Goal: Information Seeking & Learning: Learn about a topic

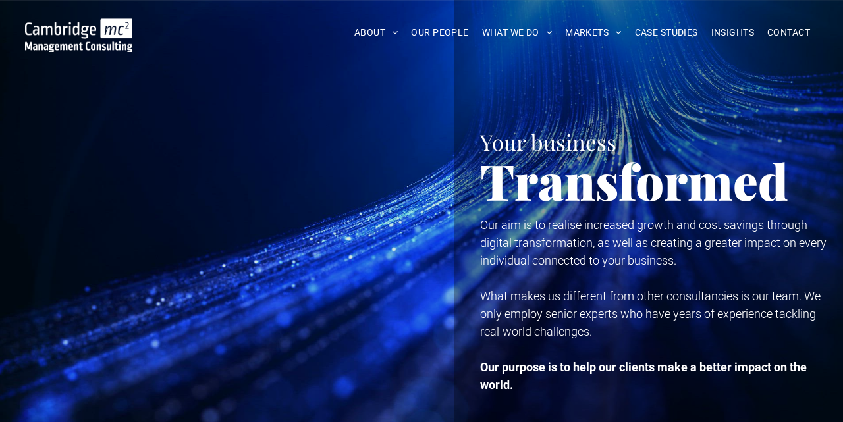
click at [773, 33] on span "CONTACT" at bounding box center [788, 32] width 43 height 20
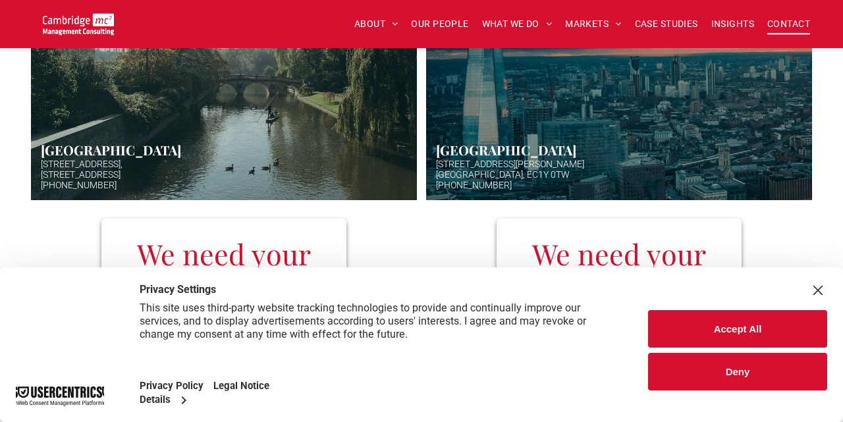
scroll to position [482, 0]
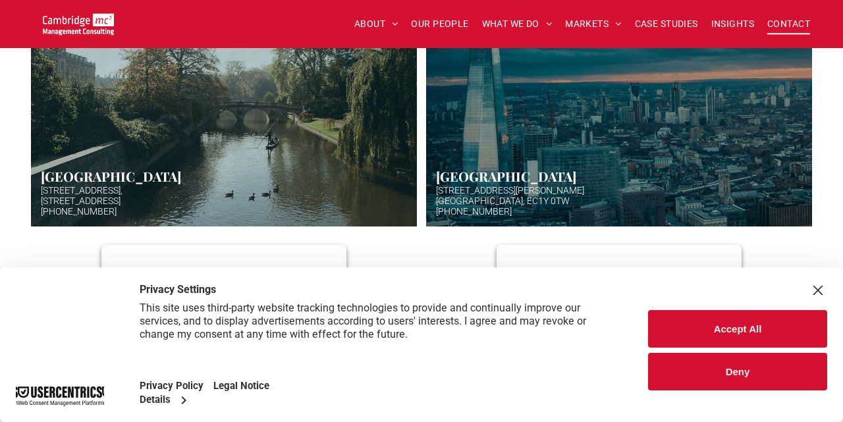
click at [572, 117] on link "Aerial photo of Tower Bridge, London. Thames snakes into distance. Hazy backgro…" at bounding box center [618, 94] width 409 height 279
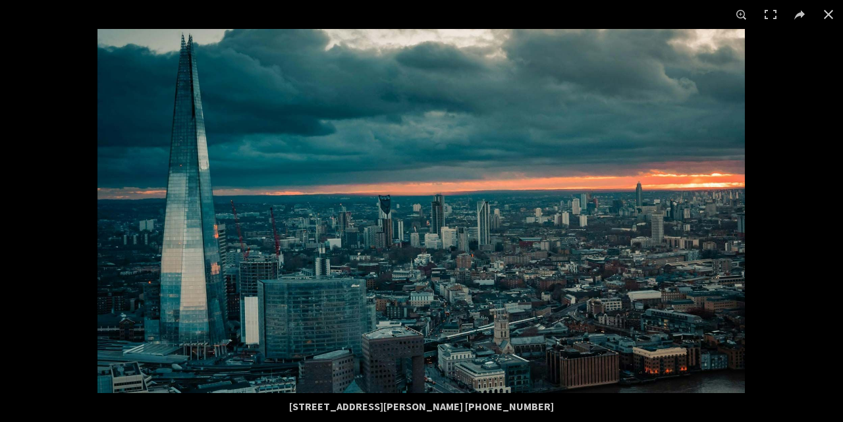
scroll to position [771, 0]
click at [554, 325] on img at bounding box center [420, 211] width 647 height 364
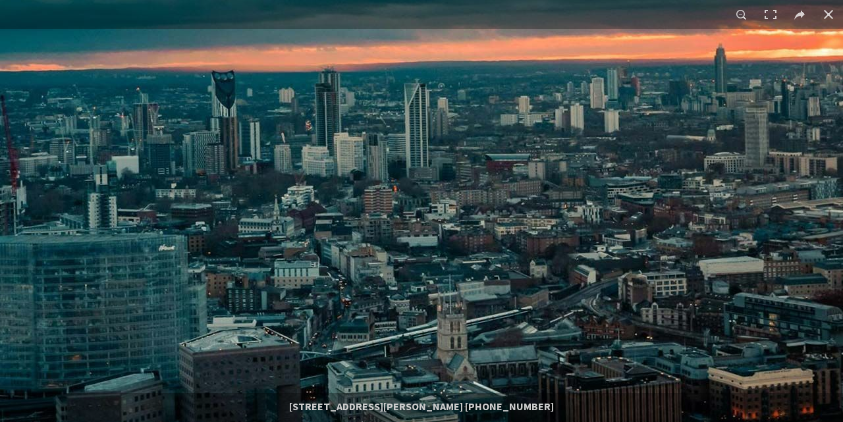
scroll to position [850, 0]
click at [467, 289] on img at bounding box center [295, 102] width 1264 height 711
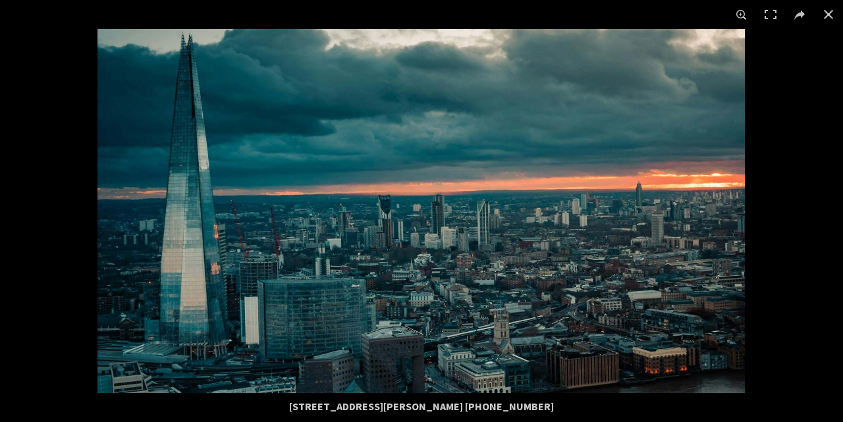
click at [467, 289] on img at bounding box center [420, 211] width 647 height 364
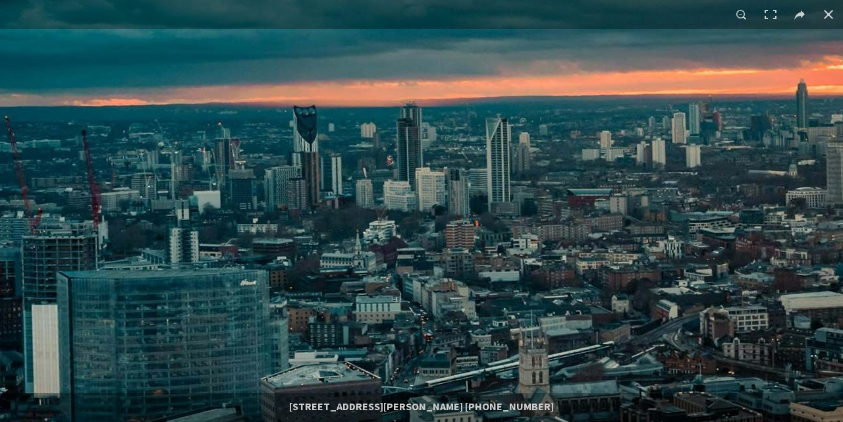
click at [467, 290] on img at bounding box center [377, 136] width 1264 height 711
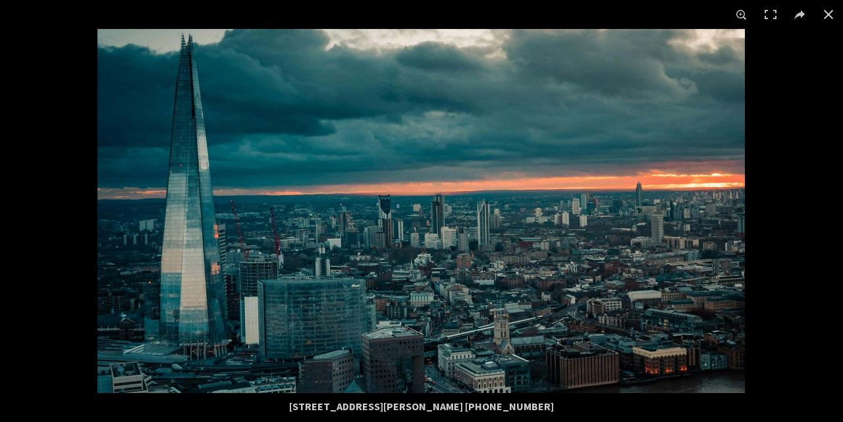
click at [643, 313] on img at bounding box center [420, 211] width 647 height 364
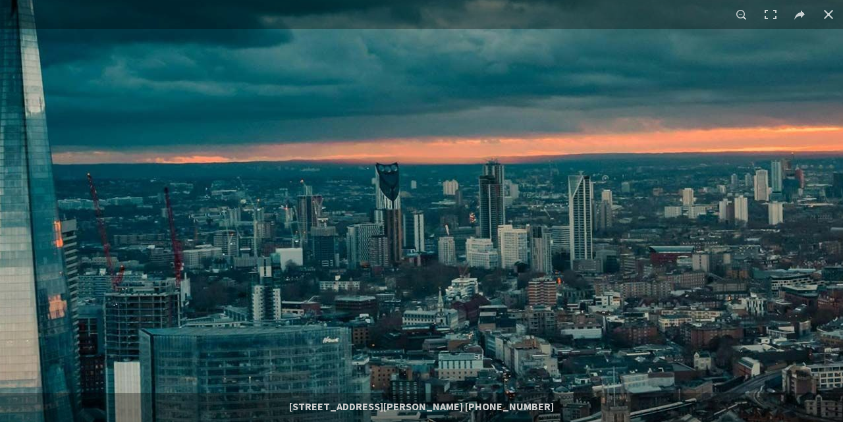
drag, startPoint x: 643, startPoint y: 313, endPoint x: 842, endPoint y: 368, distance: 206.3
click at [842, 368] on img at bounding box center [459, 194] width 1264 height 711
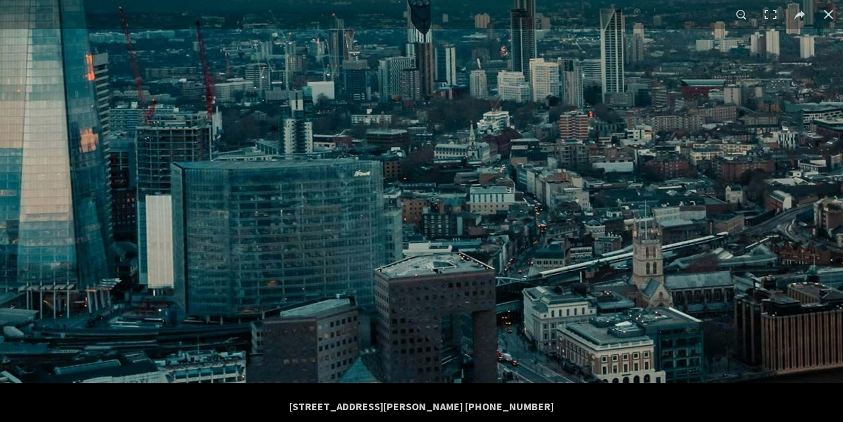
drag, startPoint x: 600, startPoint y: 311, endPoint x: 676, endPoint y: 130, distance: 196.2
click at [676, 133] on img at bounding box center [490, 27] width 1264 height 711
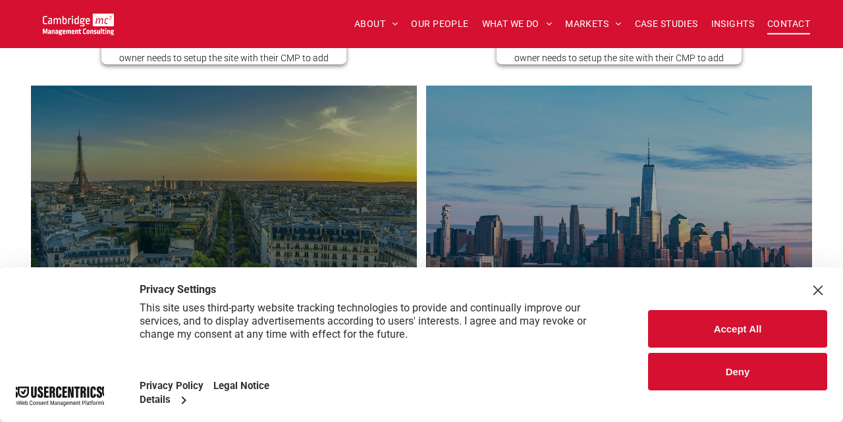
scroll to position [482, 0]
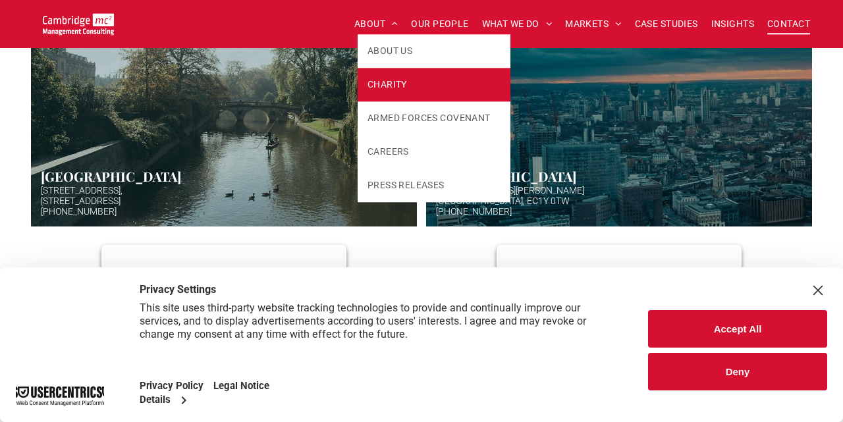
click at [386, 87] on span "CHARITY" at bounding box center [386, 85] width 39 height 14
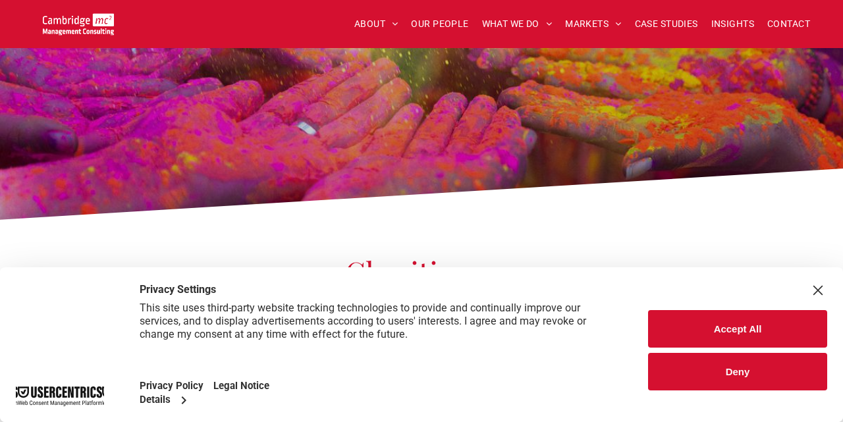
scroll to position [132, 0]
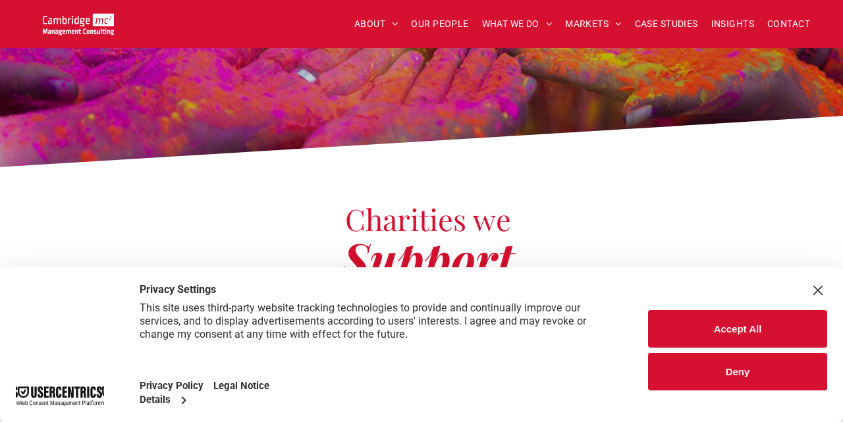
click at [700, 323] on button "Accept All" at bounding box center [737, 329] width 179 height 38
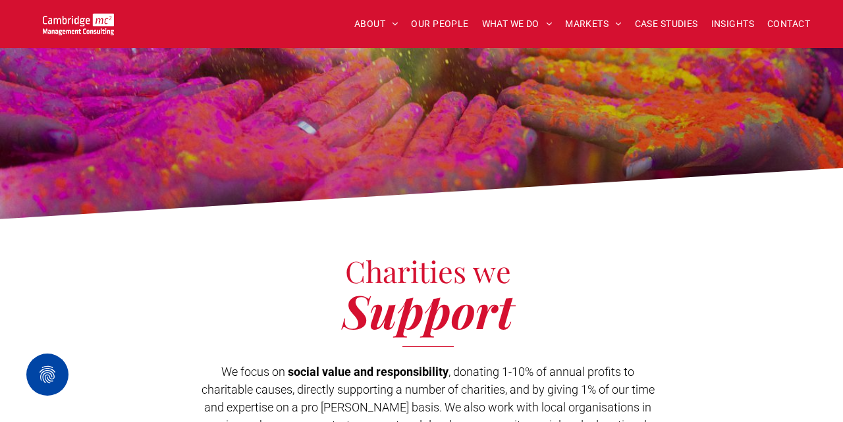
scroll to position [79, 0]
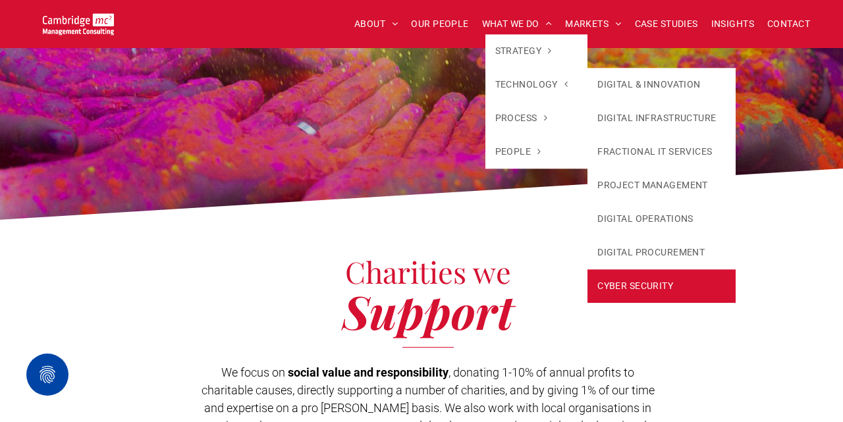
click at [630, 280] on link "CYBER SECURITY" at bounding box center [661, 286] width 148 height 34
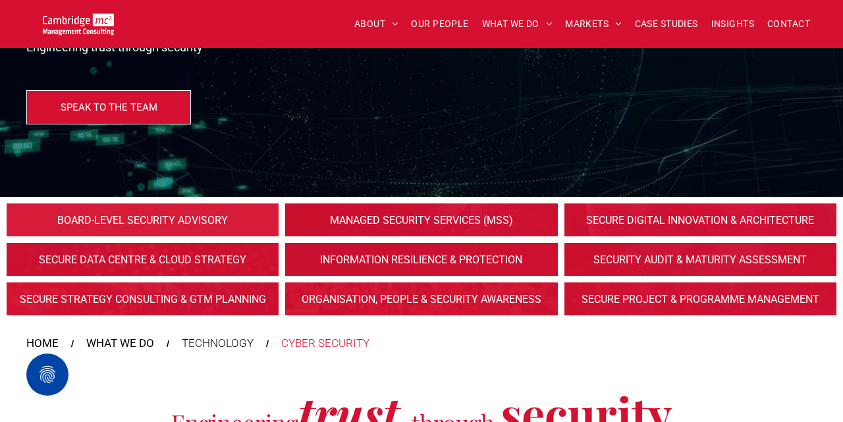
scroll to position [186, 0]
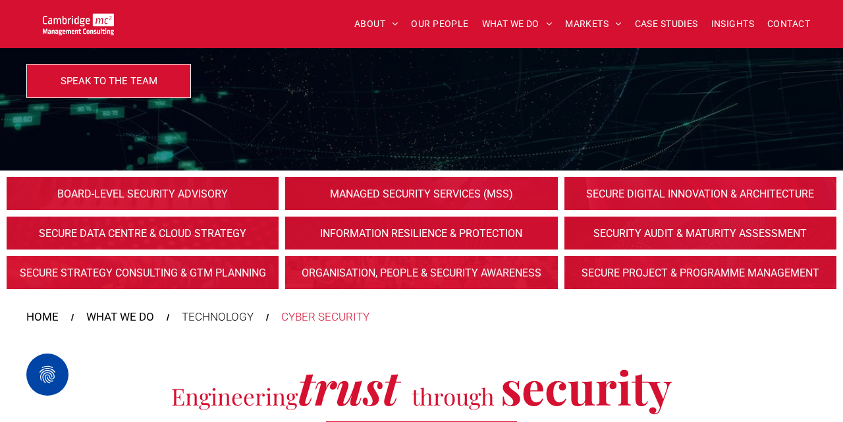
click at [433, 271] on link at bounding box center [421, 272] width 288 height 35
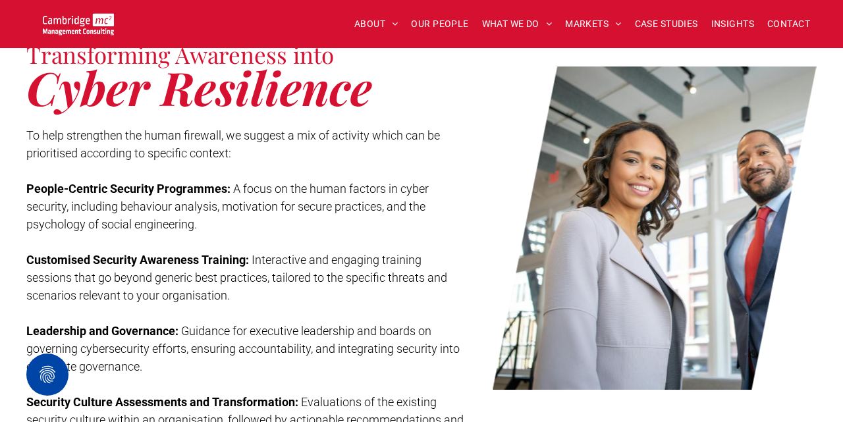
scroll to position [1788, 0]
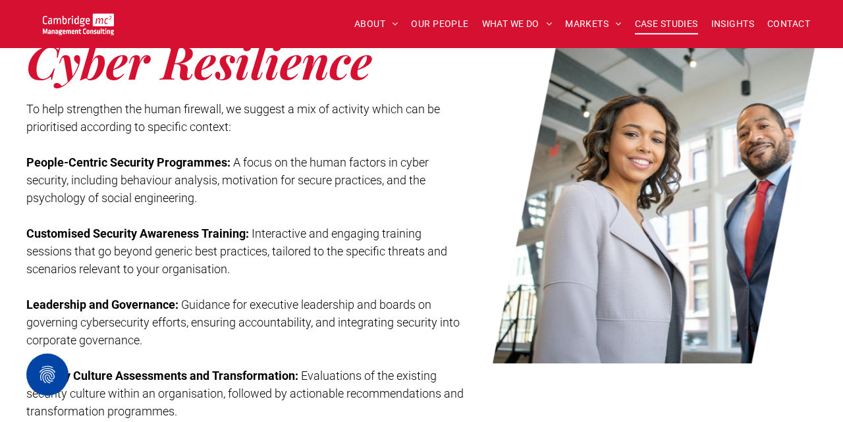
click at [672, 20] on span "CASE STUDIES" at bounding box center [666, 24] width 63 height 20
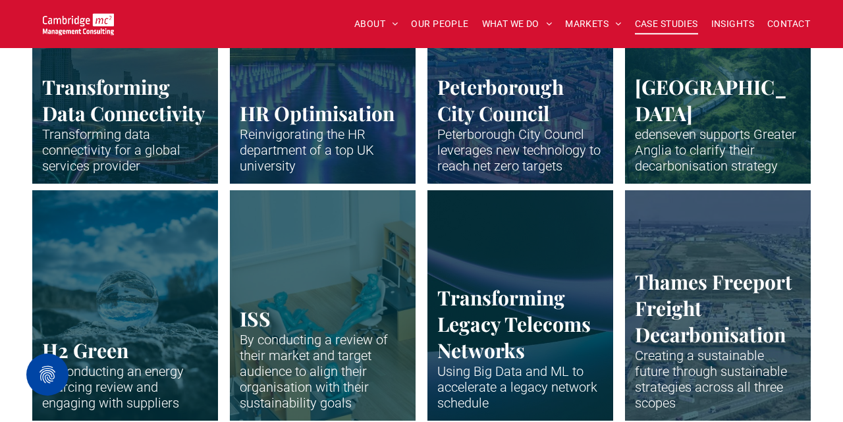
scroll to position [2129, 0]
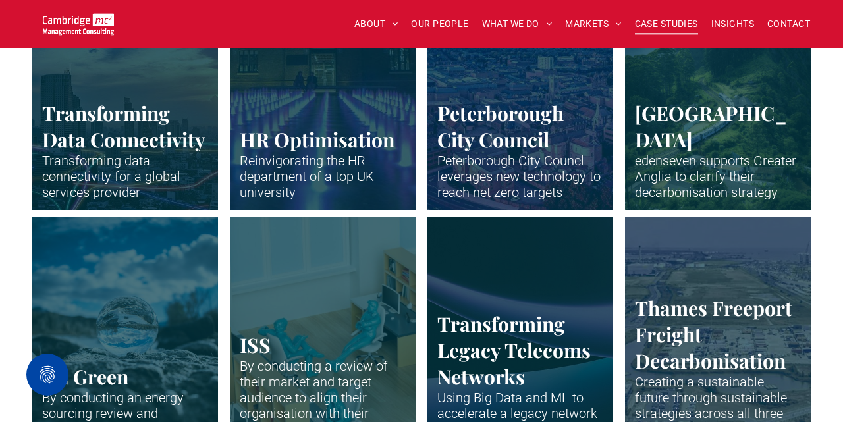
click at [297, 98] on link "Neon blue fibre wires." at bounding box center [322, 94] width 197 height 244
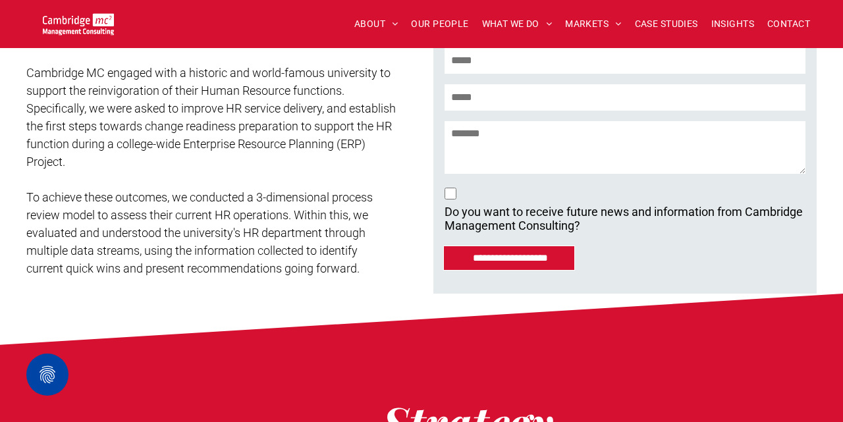
scroll to position [378, 0]
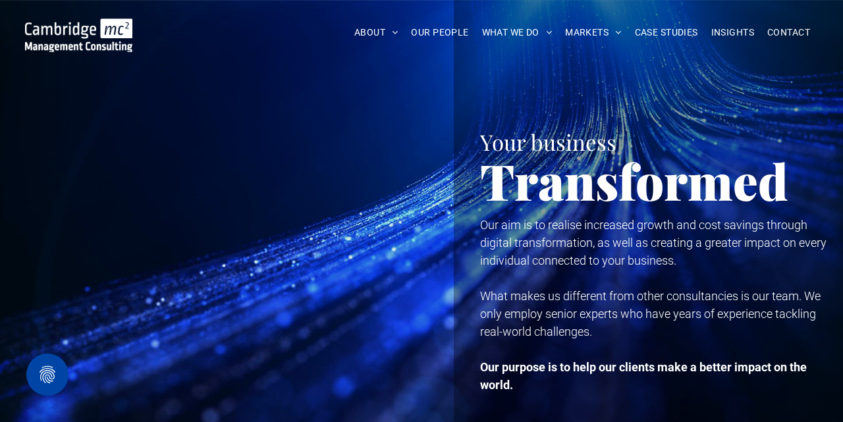
click at [78, 32] on img at bounding box center [78, 35] width 107 height 34
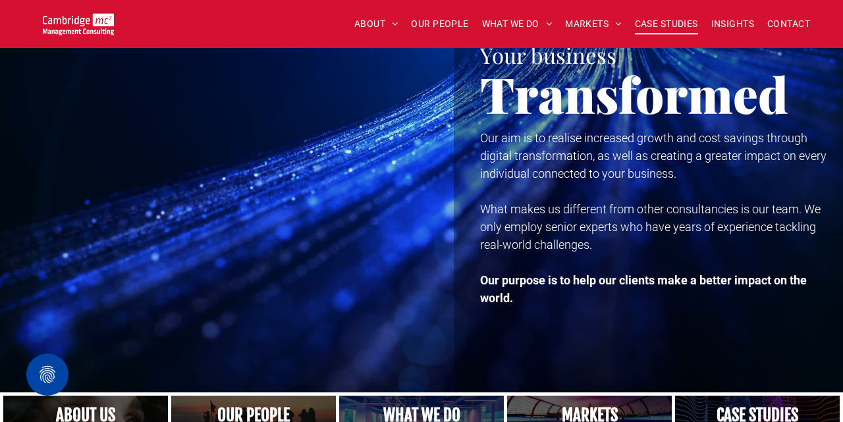
scroll to position [61, 0]
